Goal: Task Accomplishment & Management: Use online tool/utility

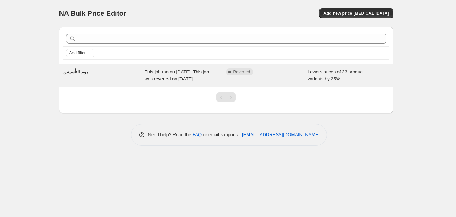
click at [277, 76] on div "Complete Reverted" at bounding box center [267, 76] width 82 height 14
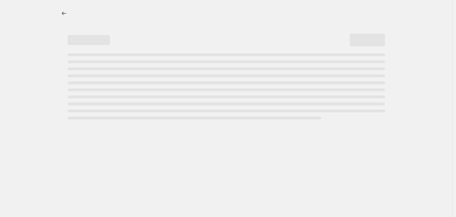
select select "percentage"
select select "product_type"
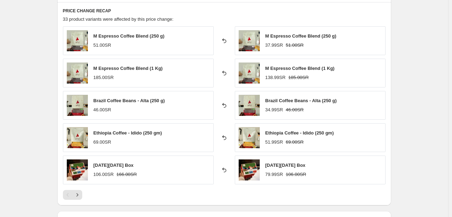
scroll to position [528, 0]
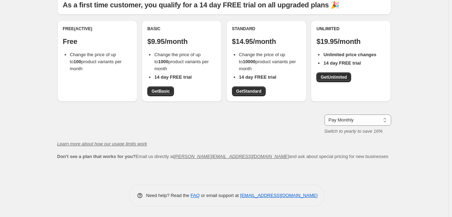
scroll to position [54, 0]
